Goal: Task Accomplishment & Management: Manage account settings

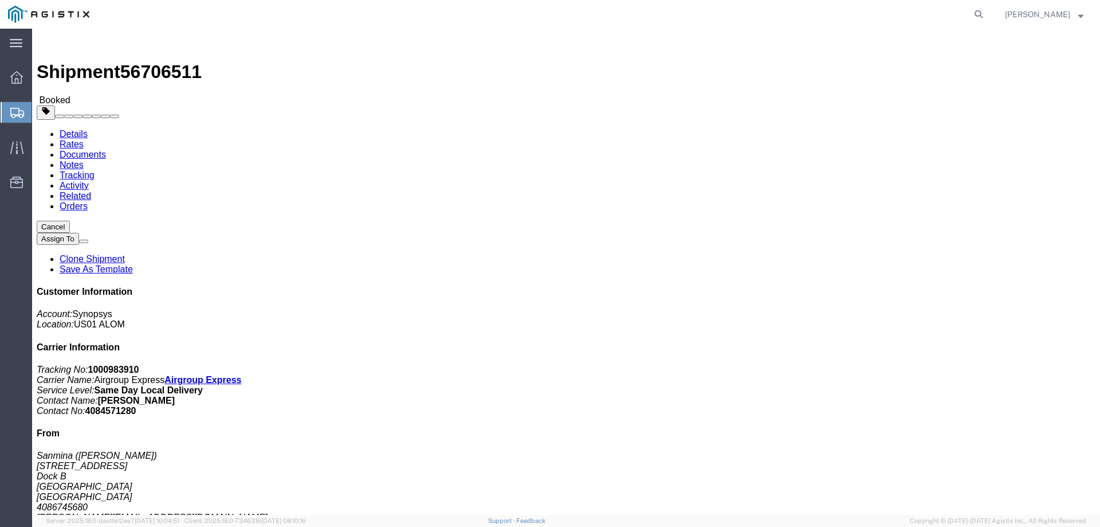
click link "Documents"
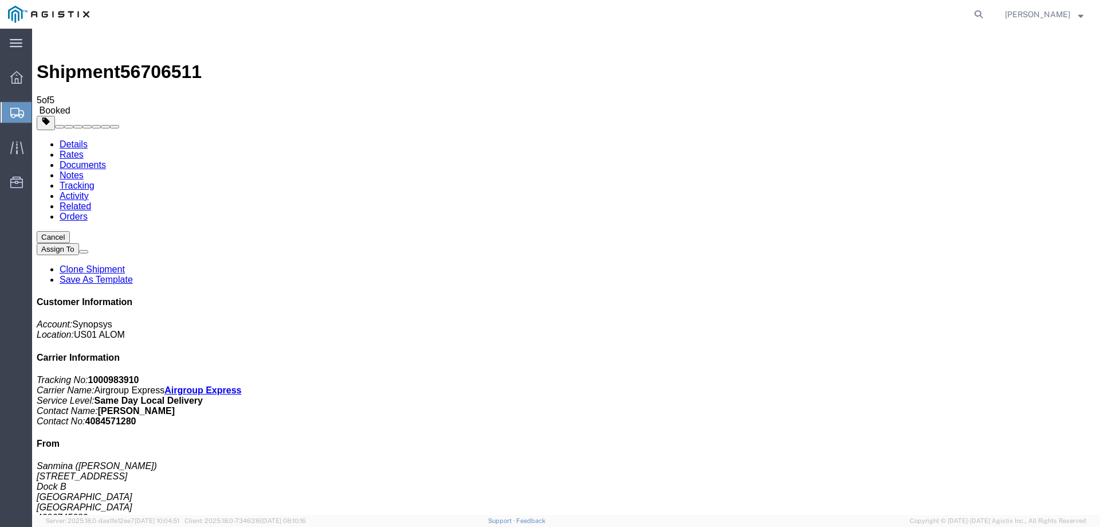
click at [0, 0] on span "Shipment Manager" at bounding box center [0, 0] width 0 height 0
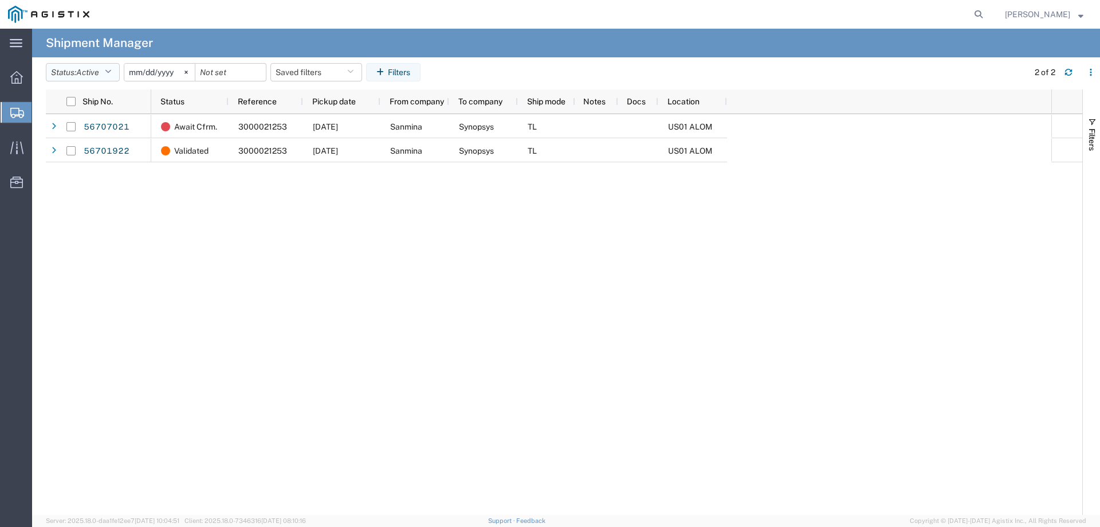
click at [82, 75] on span "Active" at bounding box center [87, 72] width 23 height 9
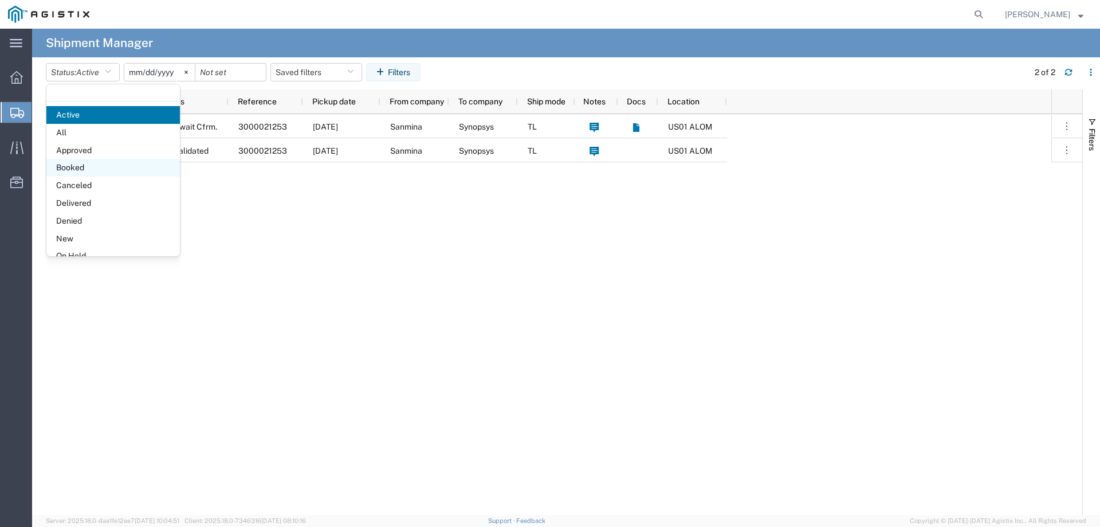
click at [89, 169] on span "Booked" at bounding box center [113, 168] width 134 height 18
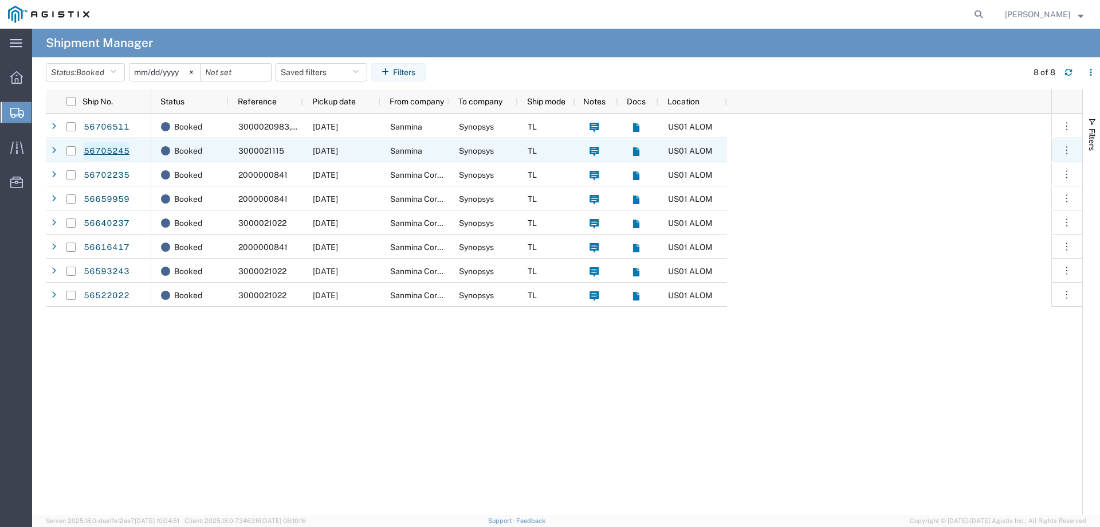
click at [98, 150] on link "56705245" at bounding box center [106, 151] width 47 height 18
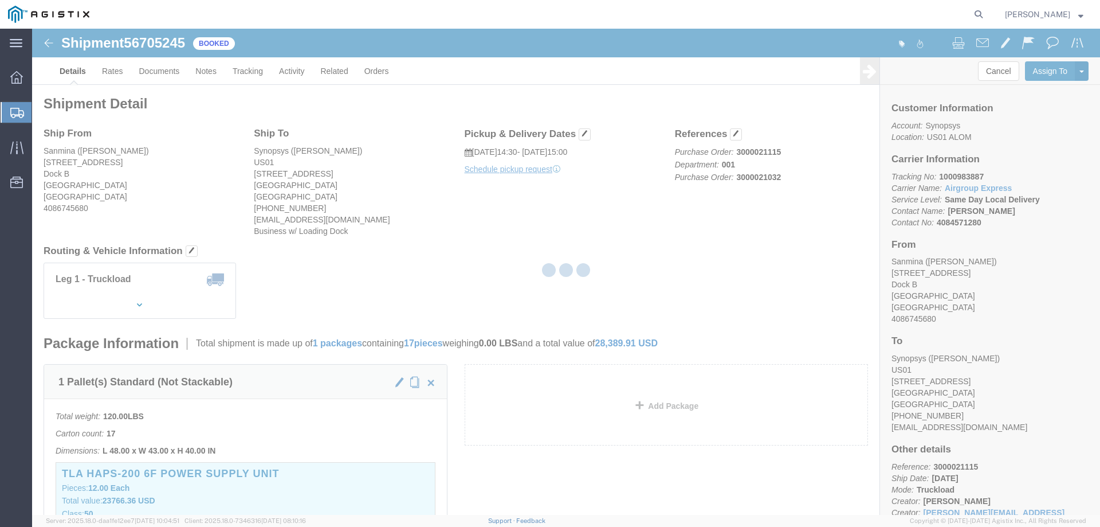
click at [154, 75] on div at bounding box center [566, 272] width 1068 height 486
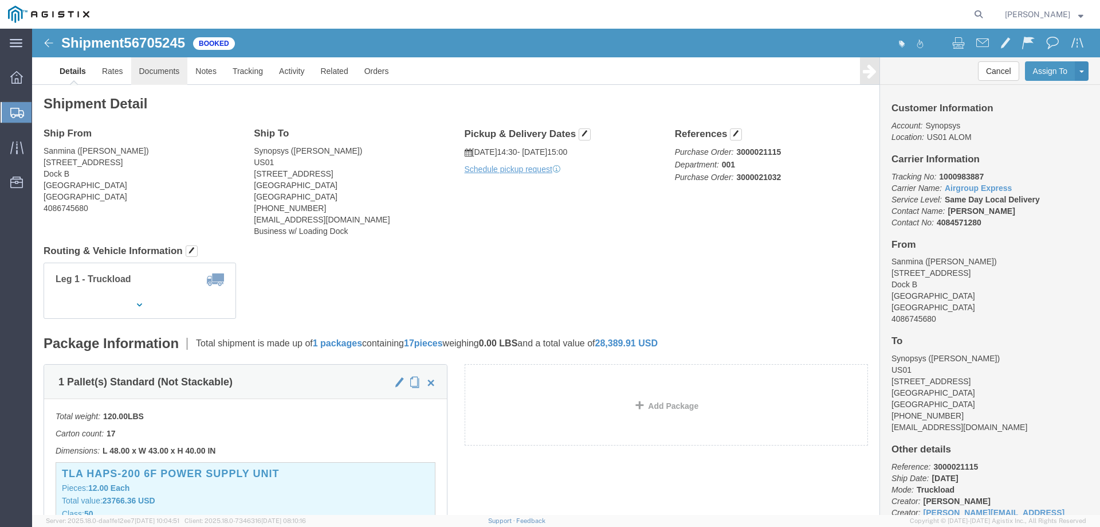
click link "Documents"
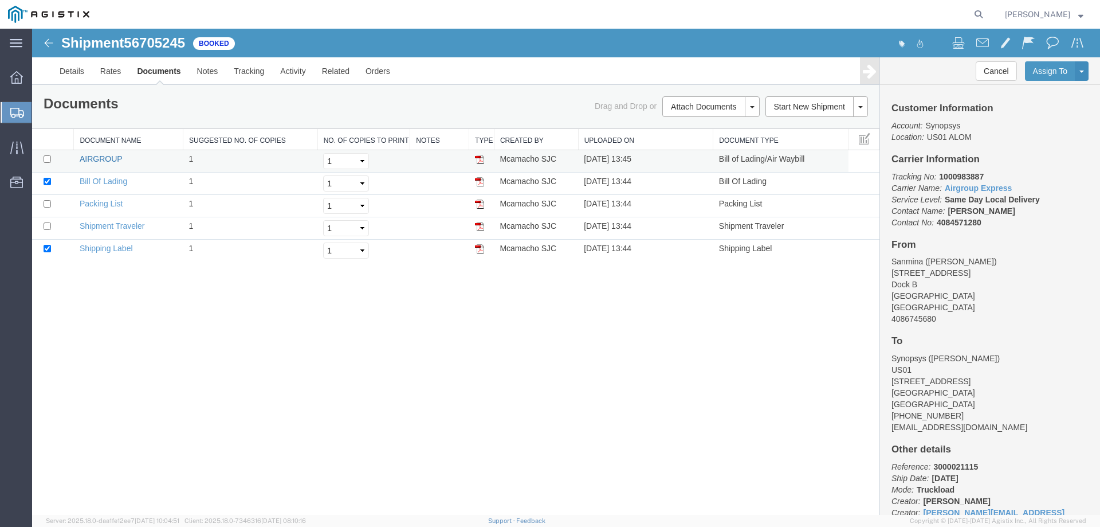
click at [112, 159] on link "AIRGROUP" at bounding box center [101, 158] width 42 height 9
